Goal: Task Accomplishment & Management: Use online tool/utility

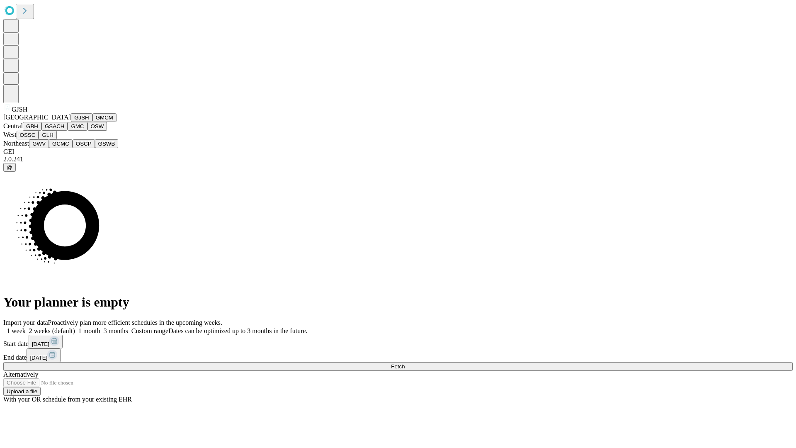
click at [71, 122] on button "GJSH" at bounding box center [82, 117] width 22 height 9
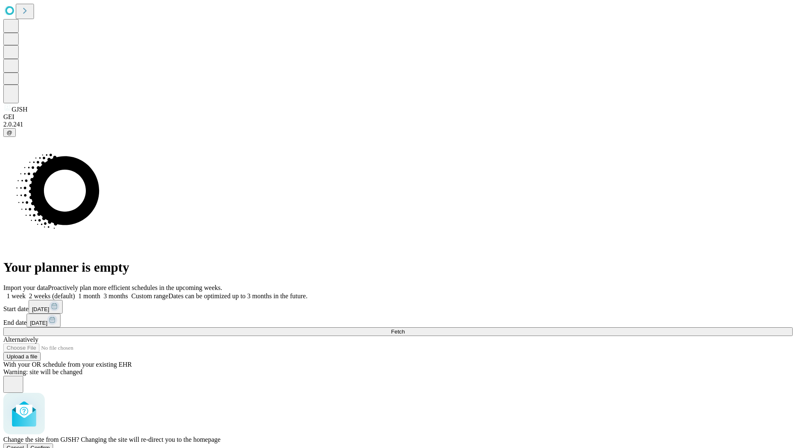
click at [50, 445] on span "Confirm" at bounding box center [40, 448] width 19 height 6
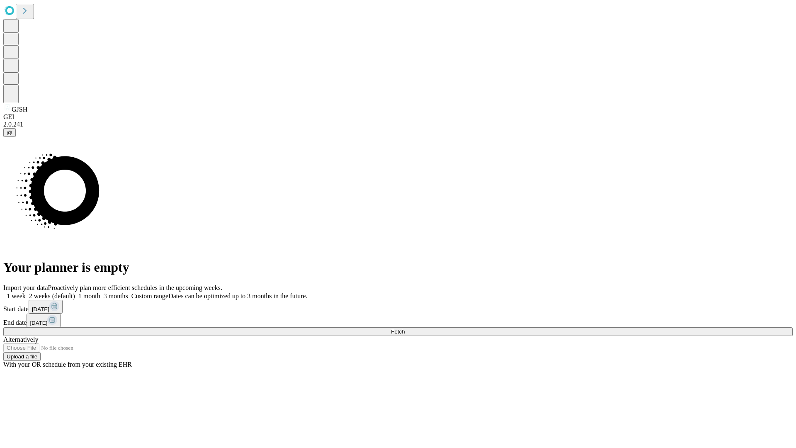
click at [26, 292] on label "1 week" at bounding box center [14, 295] width 22 height 7
click at [405, 328] on span "Fetch" at bounding box center [398, 331] width 14 height 6
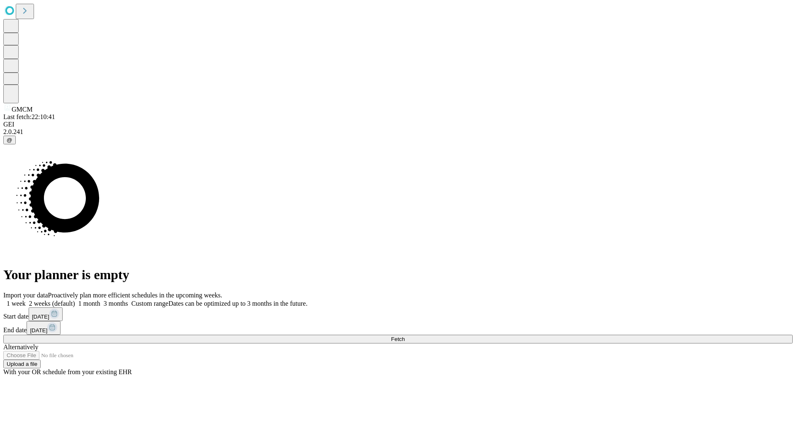
click at [26, 300] on label "1 week" at bounding box center [14, 303] width 22 height 7
click at [405, 336] on span "Fetch" at bounding box center [398, 339] width 14 height 6
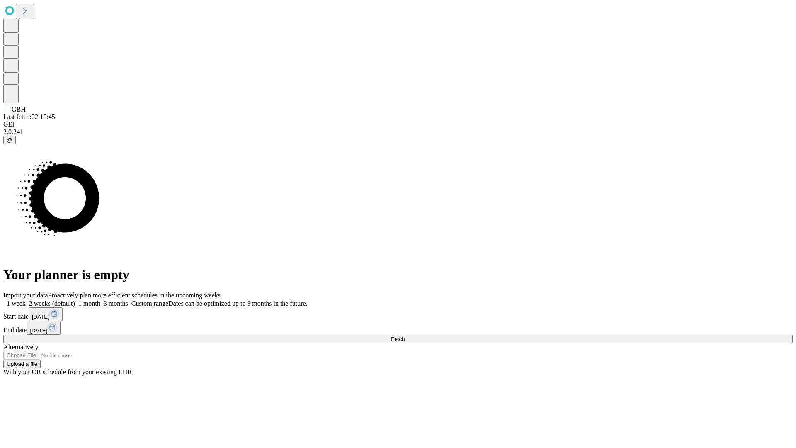
click at [26, 300] on label "1 week" at bounding box center [14, 303] width 22 height 7
click at [405, 336] on span "Fetch" at bounding box center [398, 339] width 14 height 6
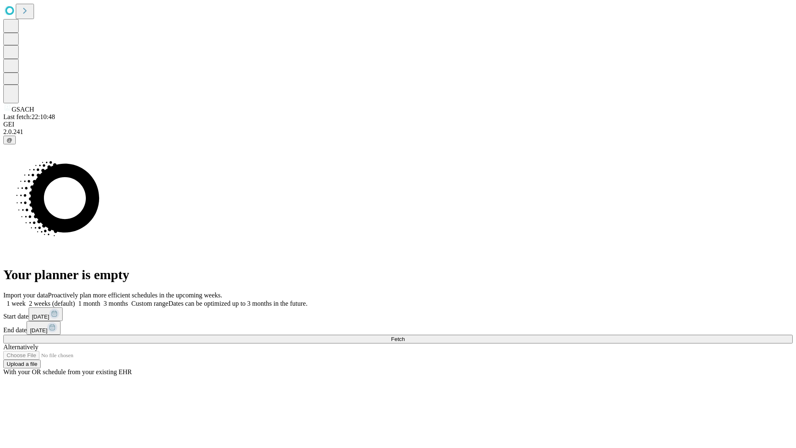
click at [26, 300] on label "1 week" at bounding box center [14, 303] width 22 height 7
click at [405, 336] on span "Fetch" at bounding box center [398, 339] width 14 height 6
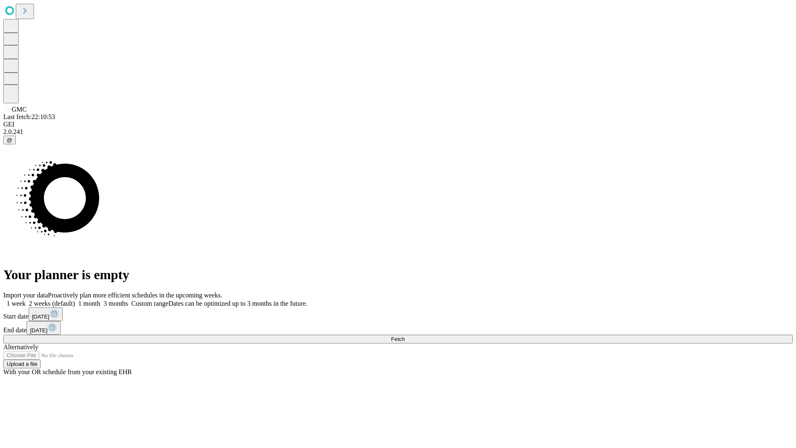
click at [405, 336] on span "Fetch" at bounding box center [398, 339] width 14 height 6
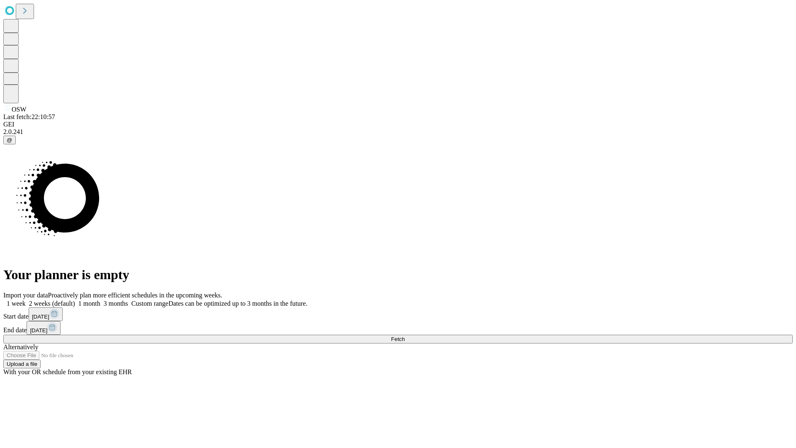
click at [26, 300] on label "1 week" at bounding box center [14, 303] width 22 height 7
click at [405, 336] on span "Fetch" at bounding box center [398, 339] width 14 height 6
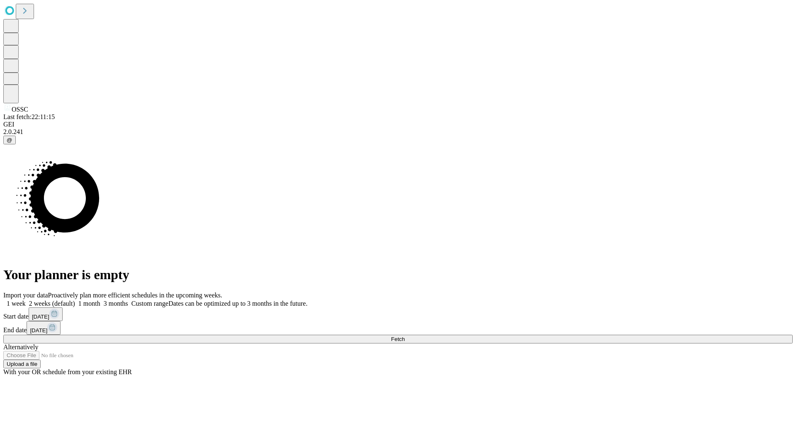
click at [26, 300] on label "1 week" at bounding box center [14, 303] width 22 height 7
click at [405, 336] on span "Fetch" at bounding box center [398, 339] width 14 height 6
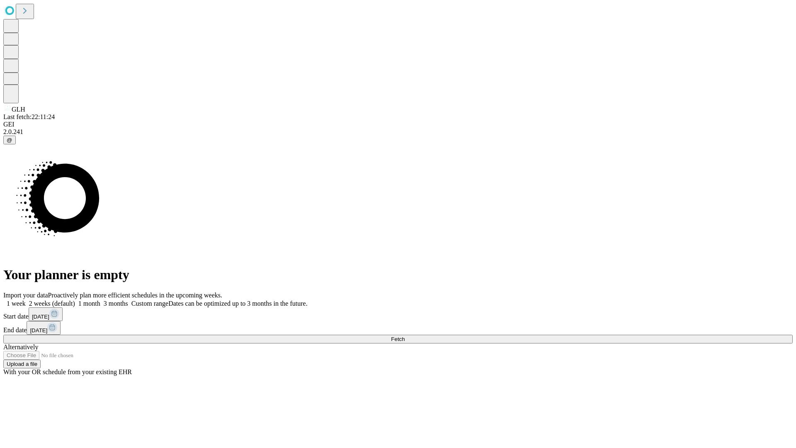
click at [26, 300] on label "1 week" at bounding box center [14, 303] width 22 height 7
click at [405, 336] on span "Fetch" at bounding box center [398, 339] width 14 height 6
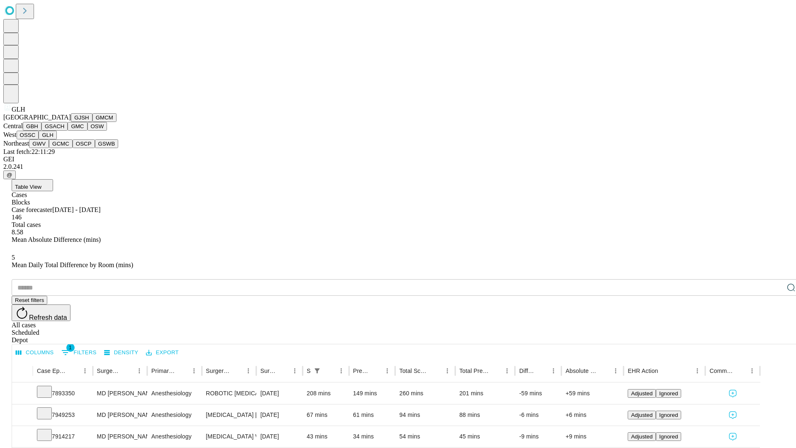
click at [49, 148] on button "GWV" at bounding box center [39, 143] width 20 height 9
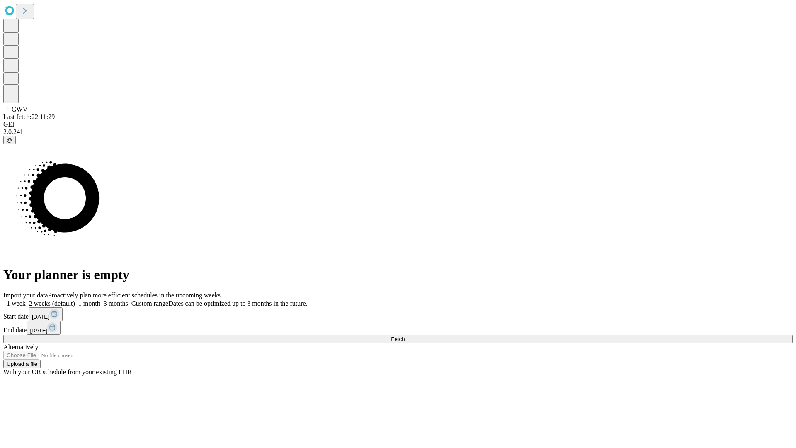
click at [26, 300] on label "1 week" at bounding box center [14, 303] width 22 height 7
click at [405, 336] on span "Fetch" at bounding box center [398, 339] width 14 height 6
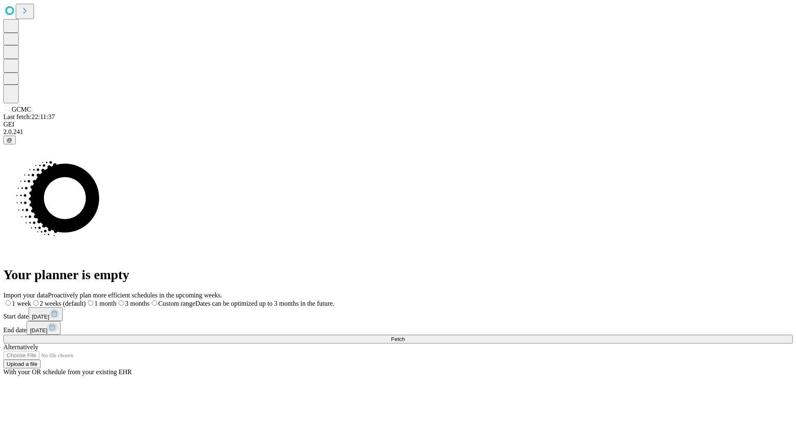
click at [31, 300] on label "1 week" at bounding box center [17, 303] width 28 height 7
click at [405, 336] on span "Fetch" at bounding box center [398, 339] width 14 height 6
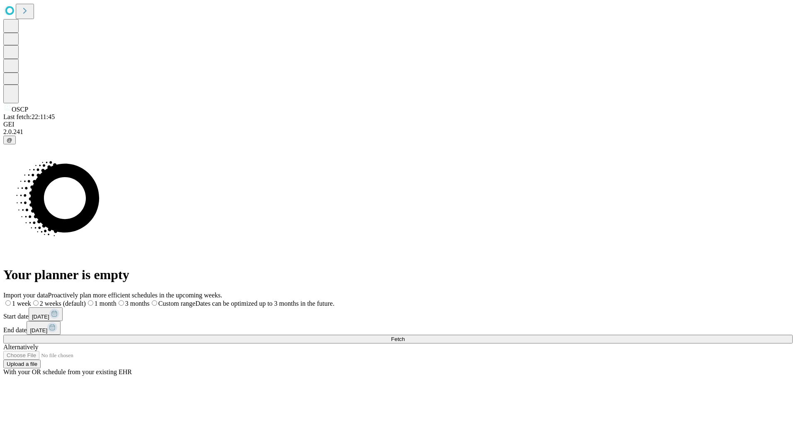
click at [405, 336] on span "Fetch" at bounding box center [398, 339] width 14 height 6
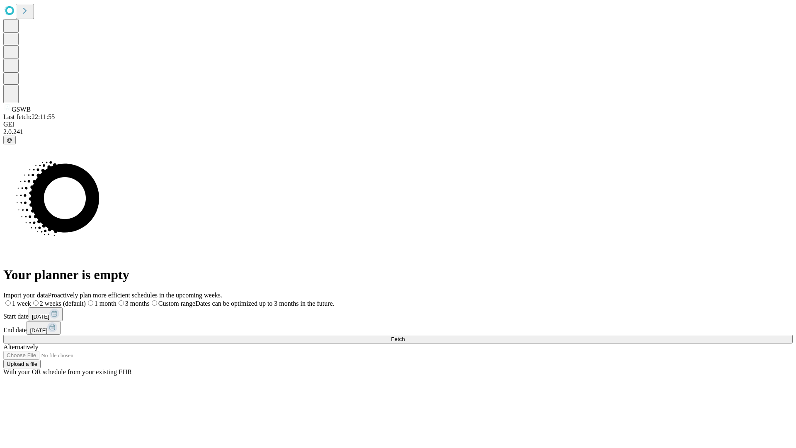
click at [31, 300] on label "1 week" at bounding box center [17, 303] width 28 height 7
click at [405, 336] on span "Fetch" at bounding box center [398, 339] width 14 height 6
